Goal: Ask a question: Seek information or help from site administrators or community

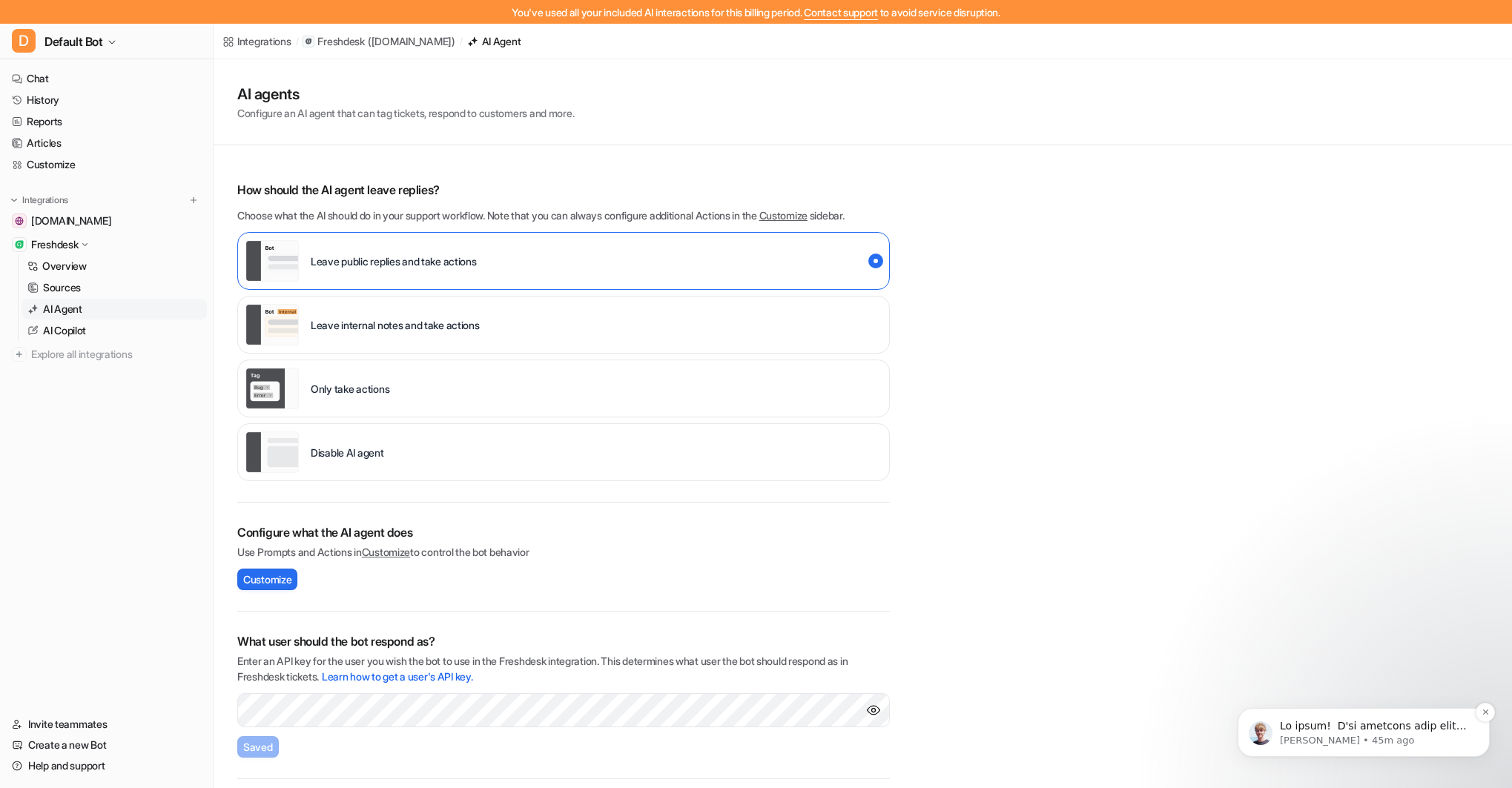
click at [1367, 730] on p "Notification stack" at bounding box center [1376, 727] width 192 height 15
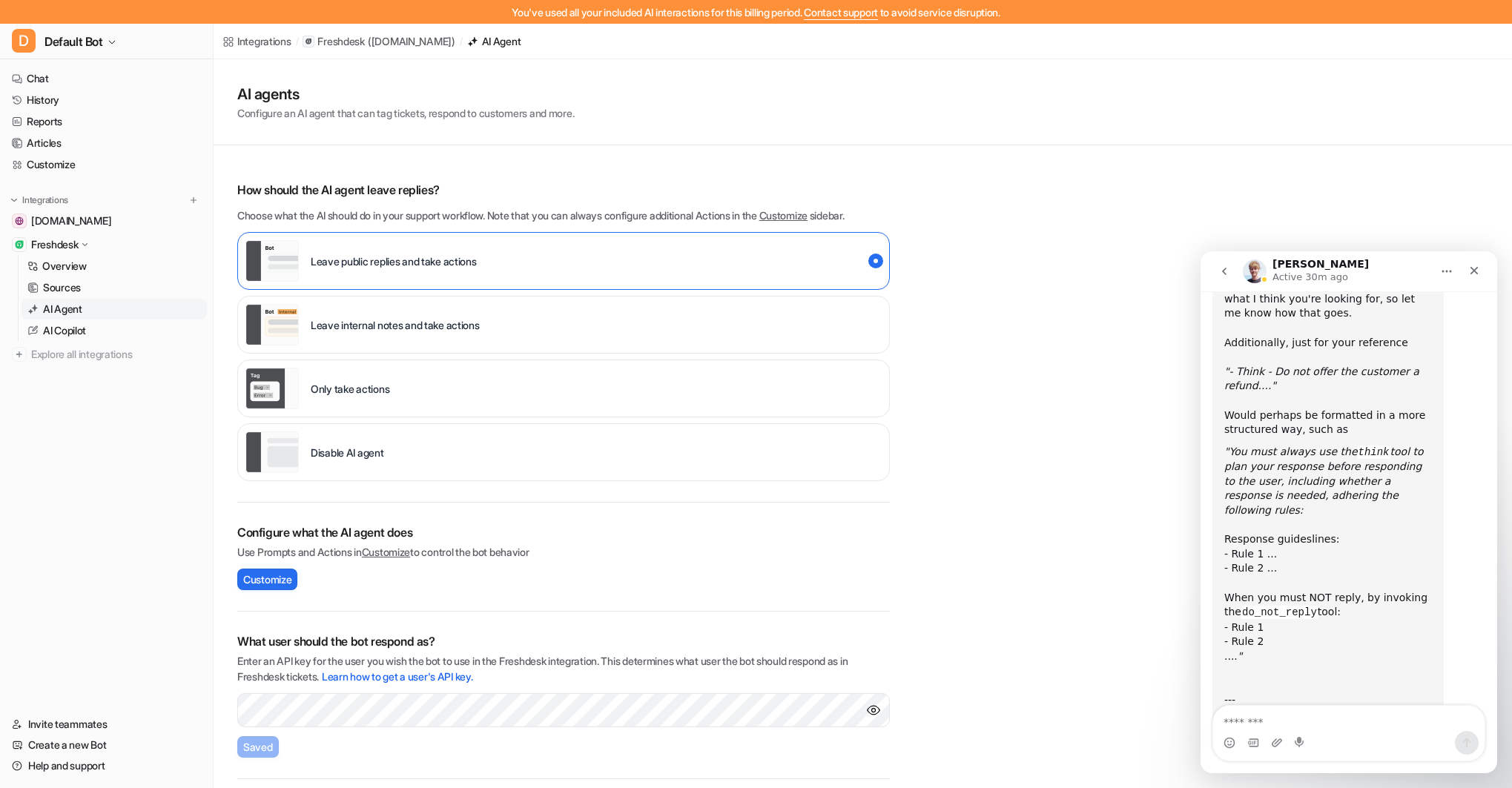
scroll to position [572, 0]
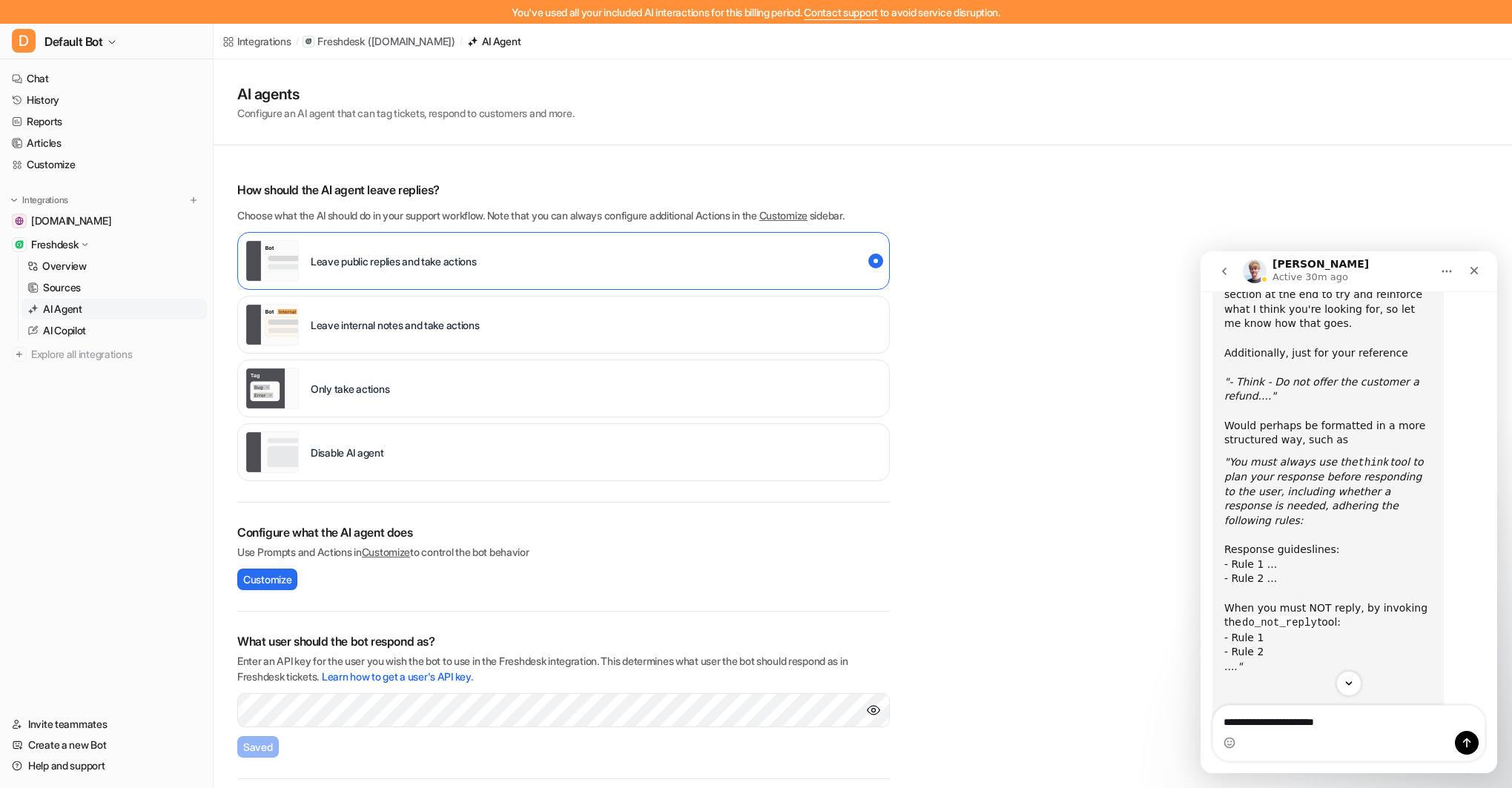
type textarea "**********"
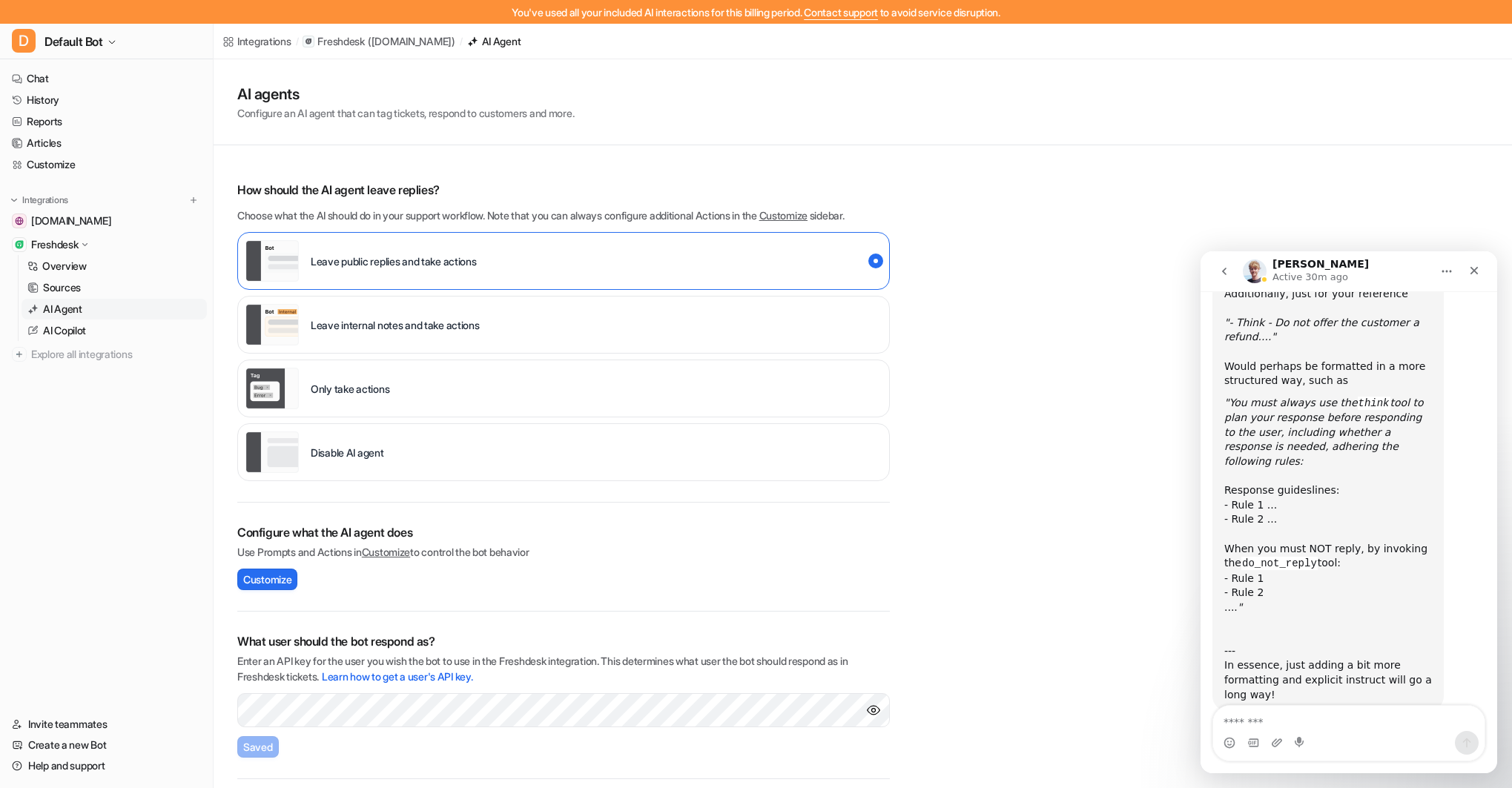
scroll to position [631, 0]
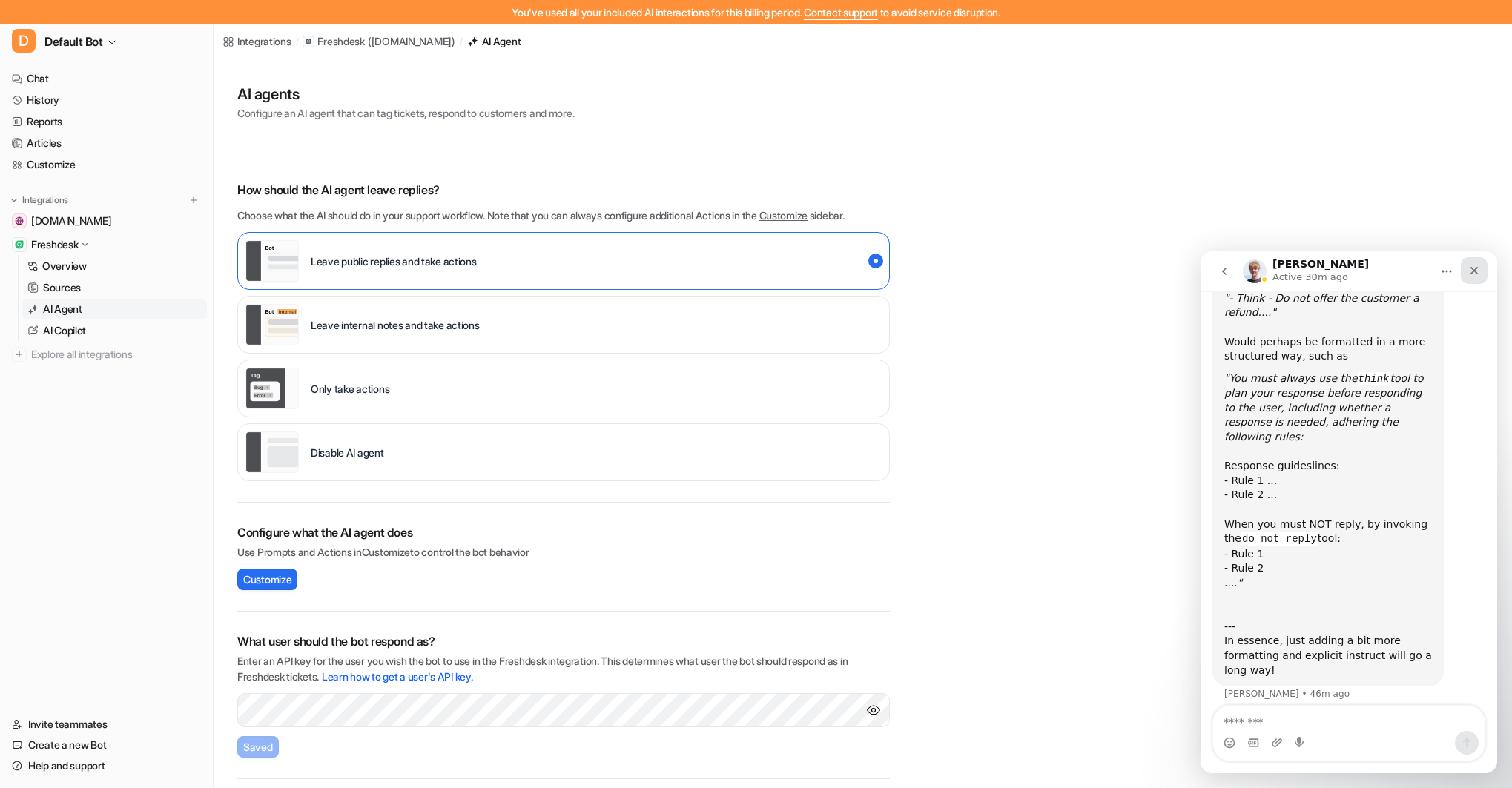
drag, startPoint x: 1473, startPoint y: 267, endPoint x: 2675, endPoint y: 520, distance: 1228.3
click at [1473, 267] on icon "Close" at bounding box center [1474, 271] width 12 height 12
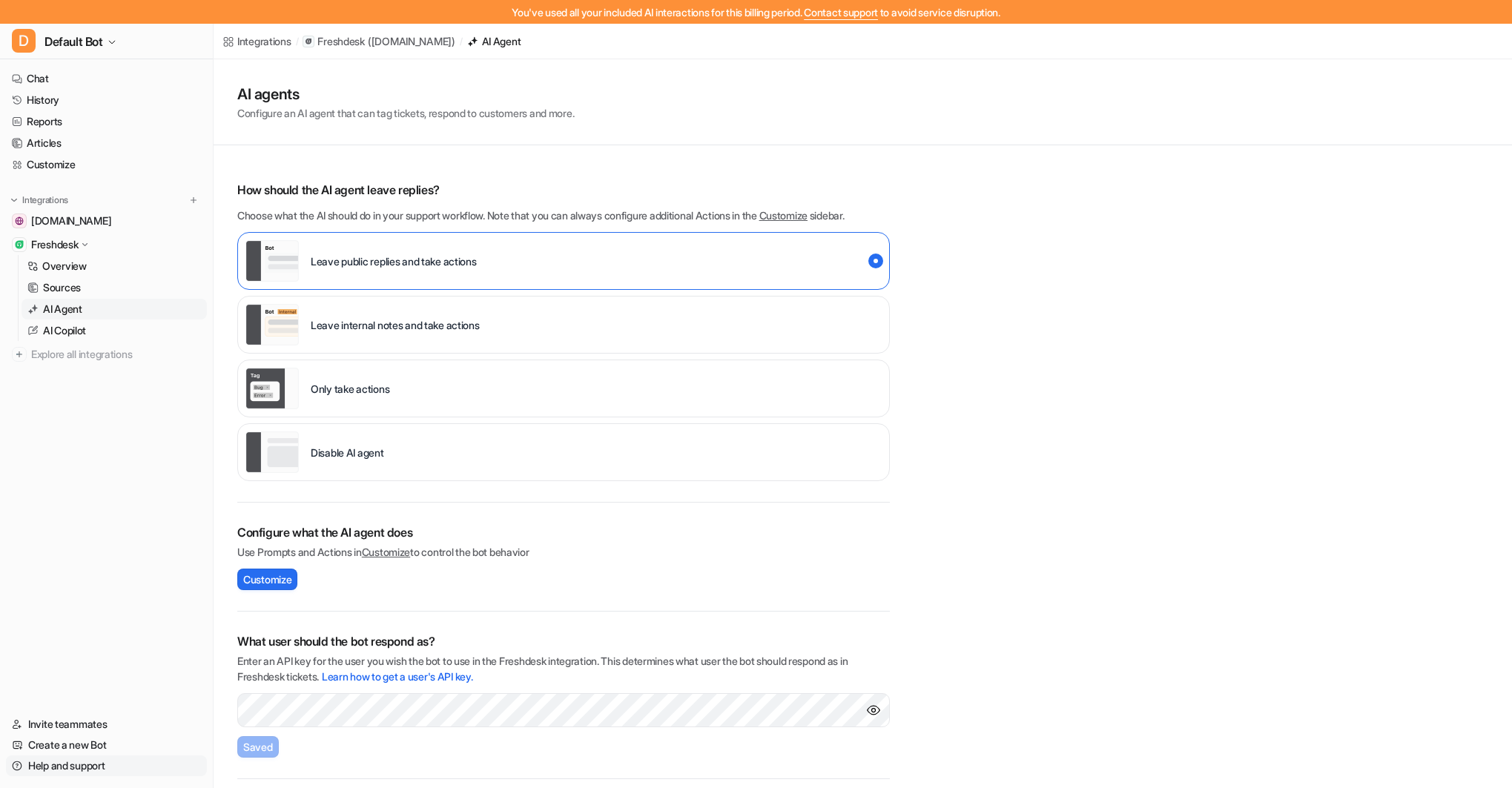
click at [61, 765] on link "Help and support" at bounding box center [106, 765] width 201 height 20
click at [65, 763] on link "Help and support" at bounding box center [106, 765] width 201 height 20
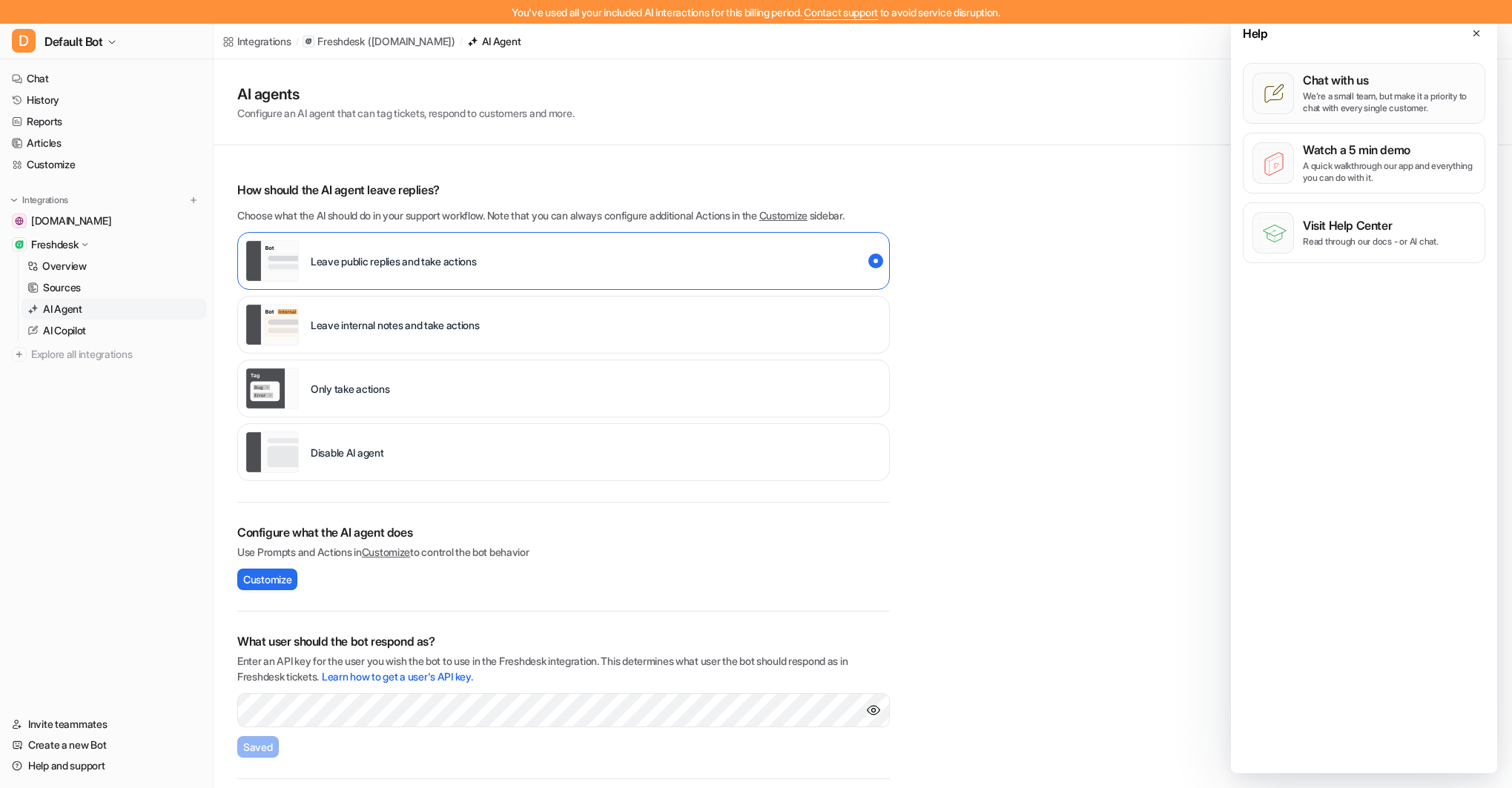
click at [1303, 84] on p "Chat with us" at bounding box center [1389, 80] width 173 height 15
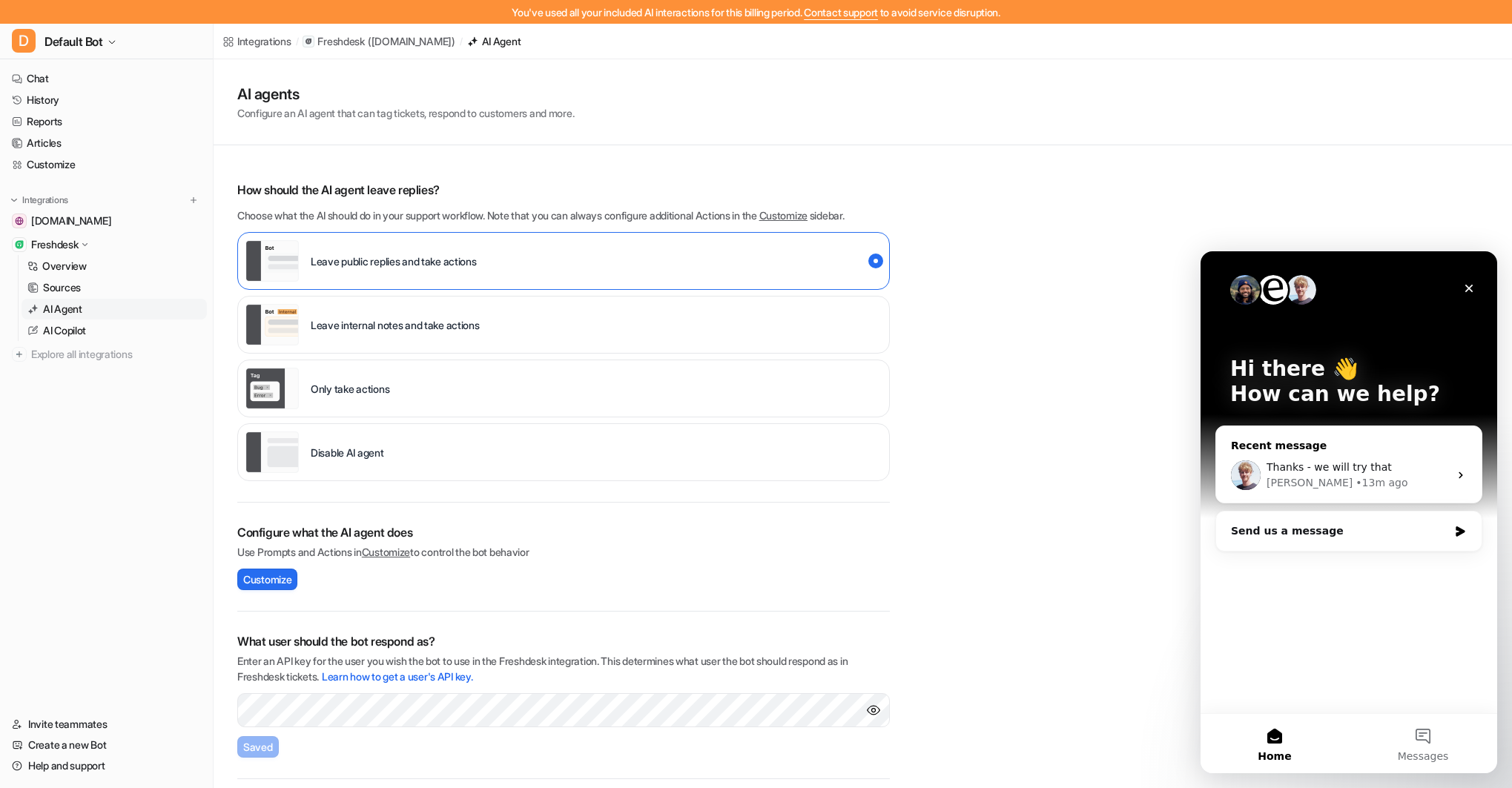
click at [1386, 474] on div "Thanks - we will try that" at bounding box center [1358, 467] width 182 height 16
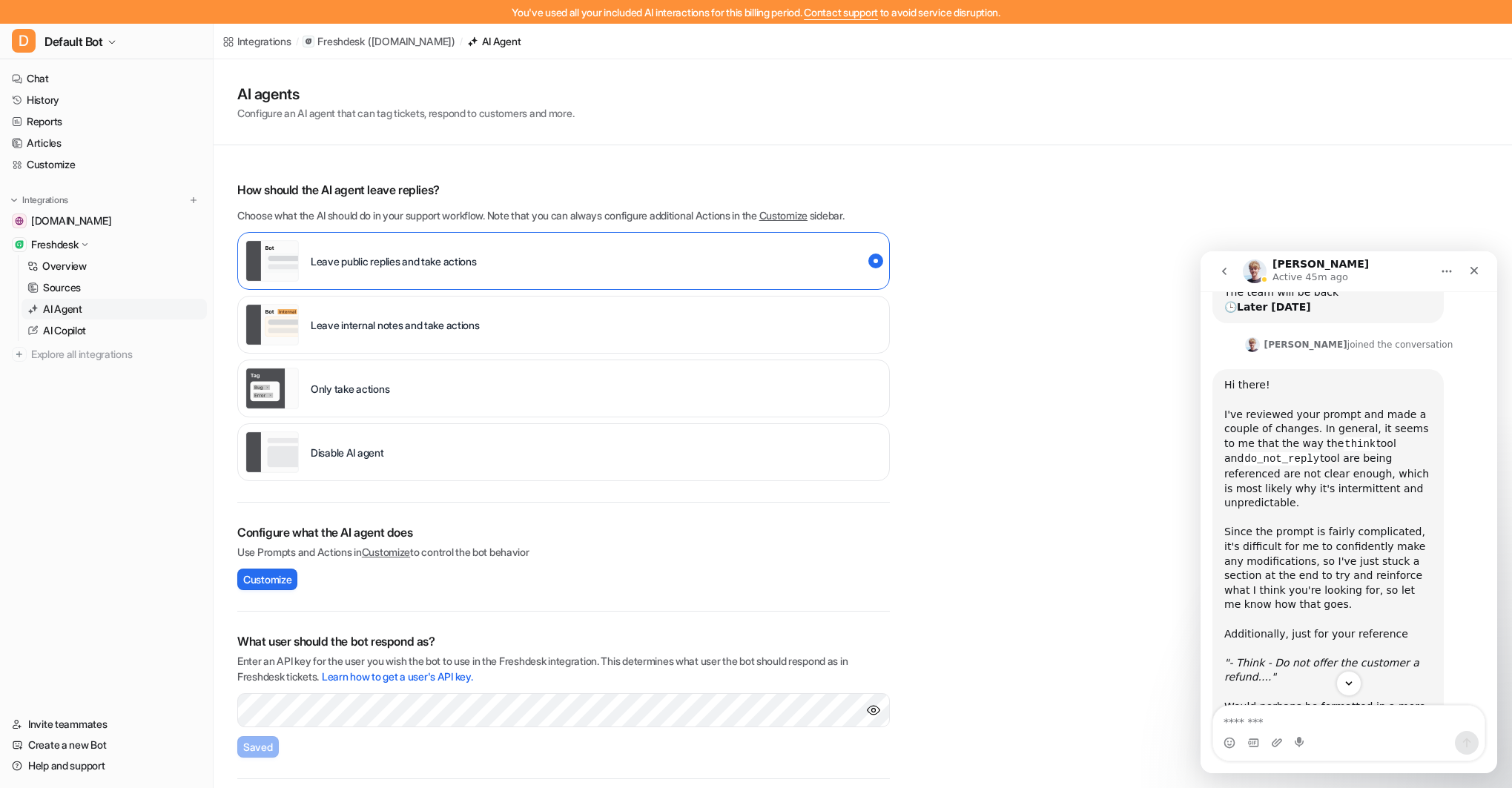
scroll to position [269, 0]
click at [51, 164] on link "Customize" at bounding box center [106, 164] width 201 height 20
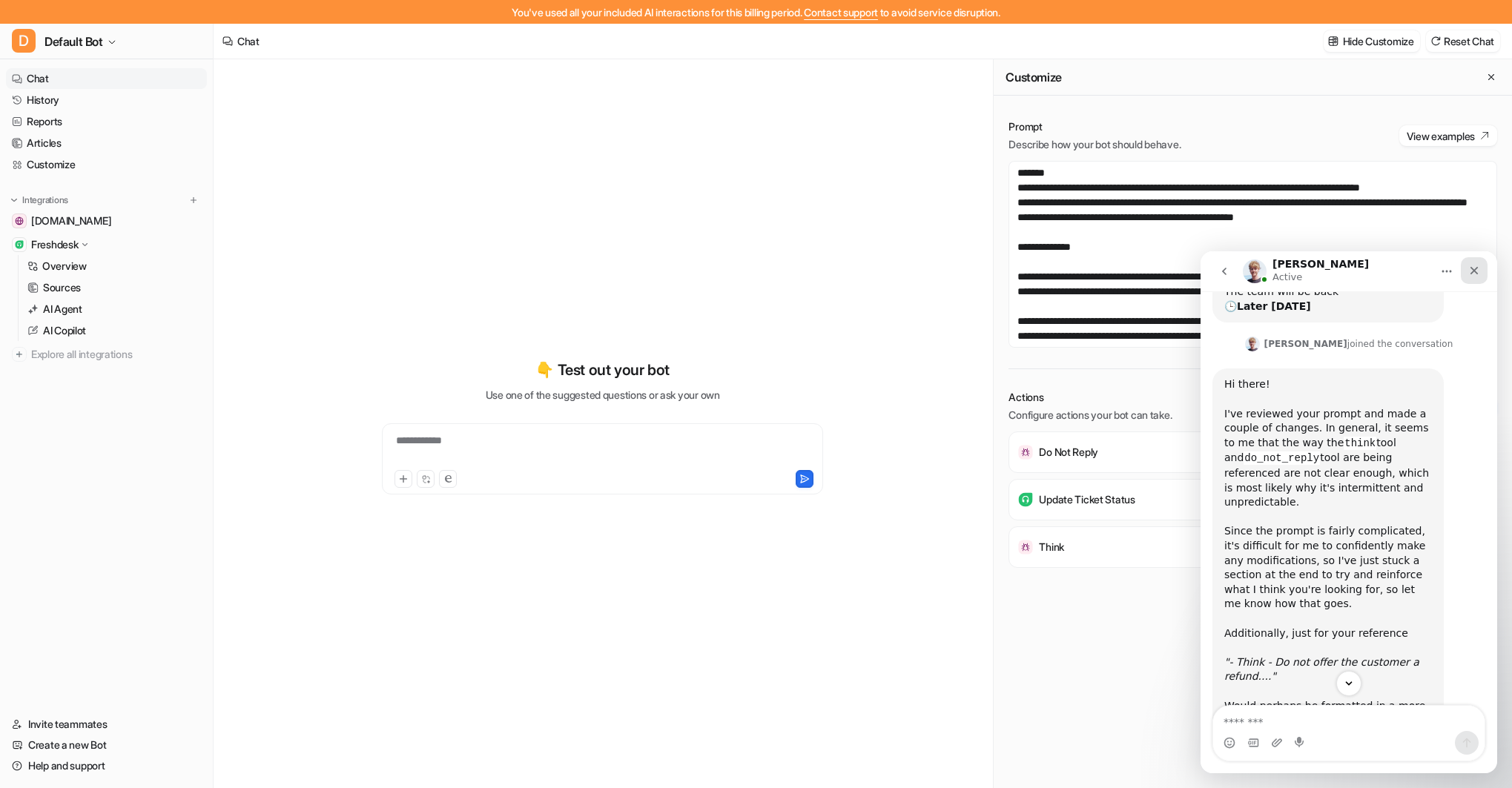
click at [1475, 272] on icon "Close" at bounding box center [1474, 271] width 8 height 8
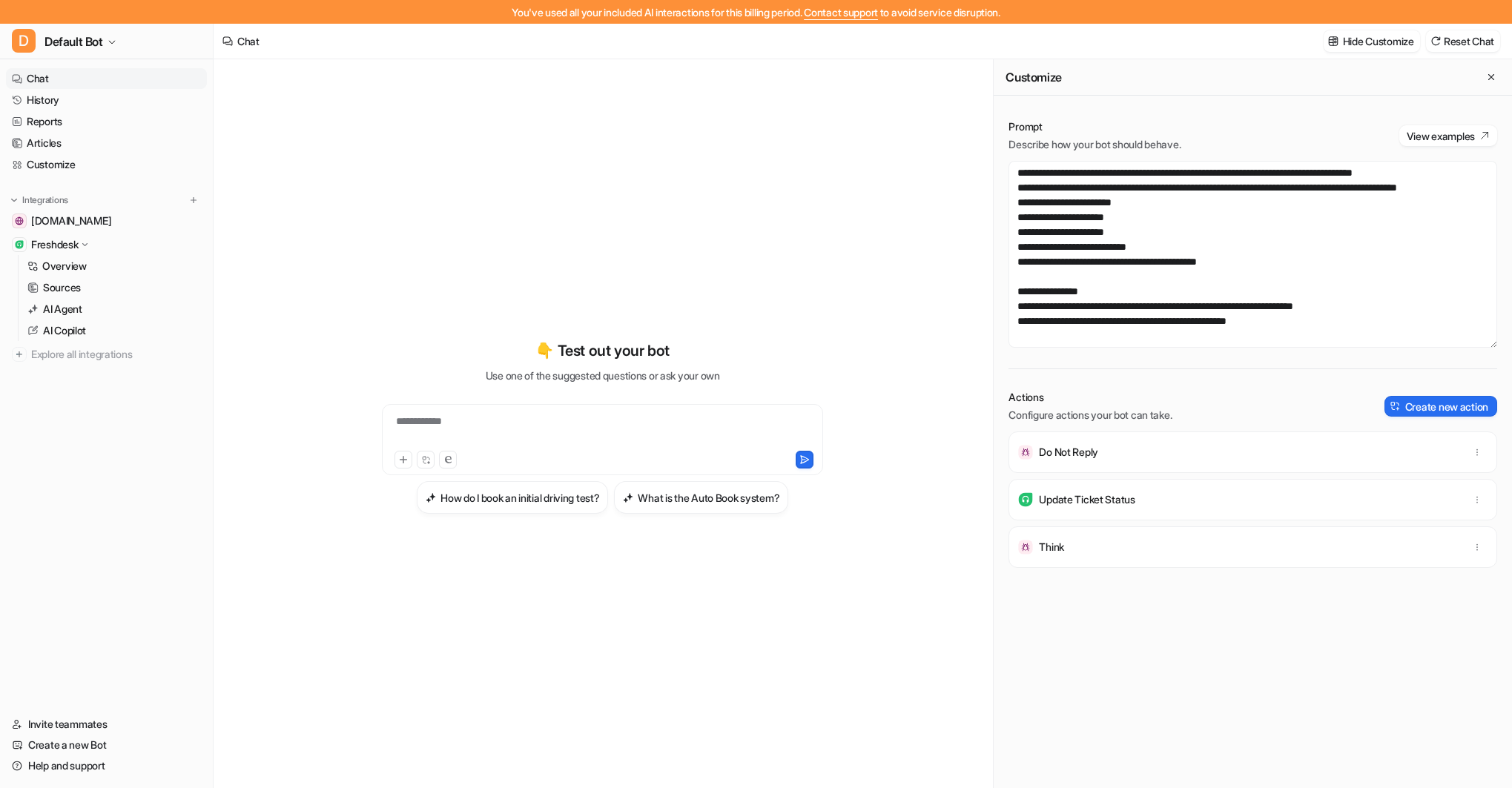
scroll to position [3241, 0]
